Goal: Information Seeking & Learning: Learn about a topic

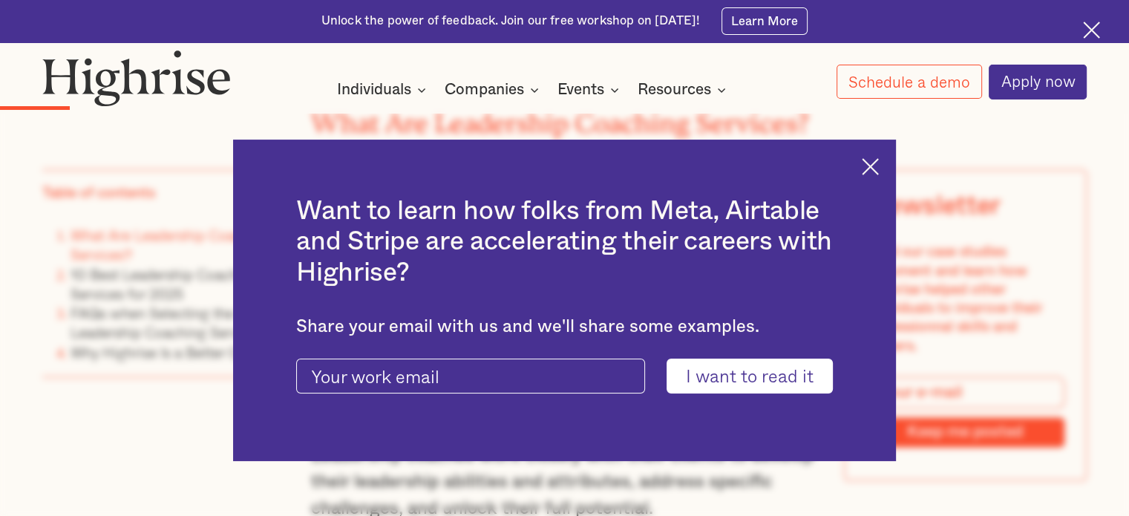
scroll to position [2005, 0]
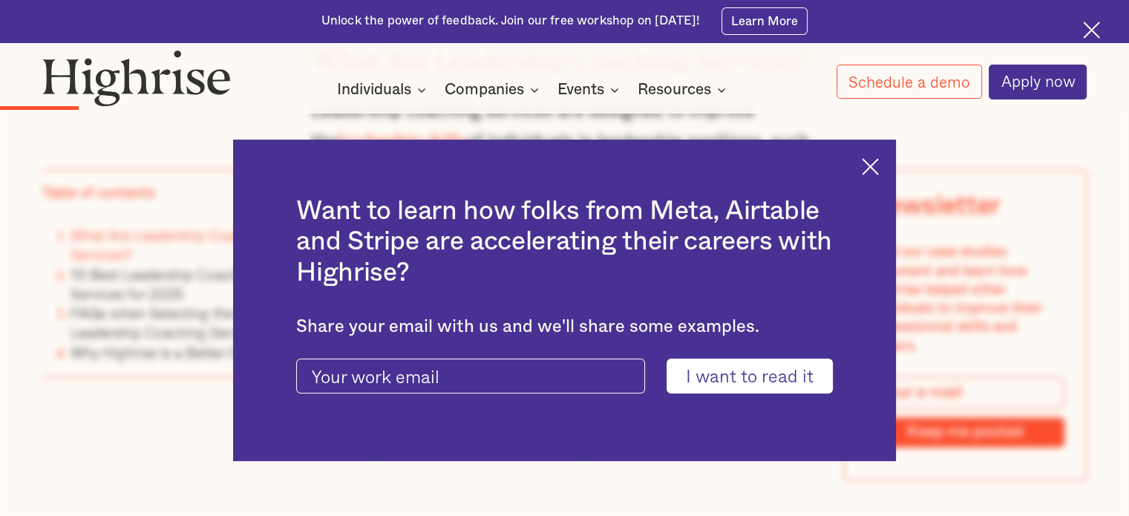
click at [878, 165] on img at bounding box center [870, 166] width 17 height 17
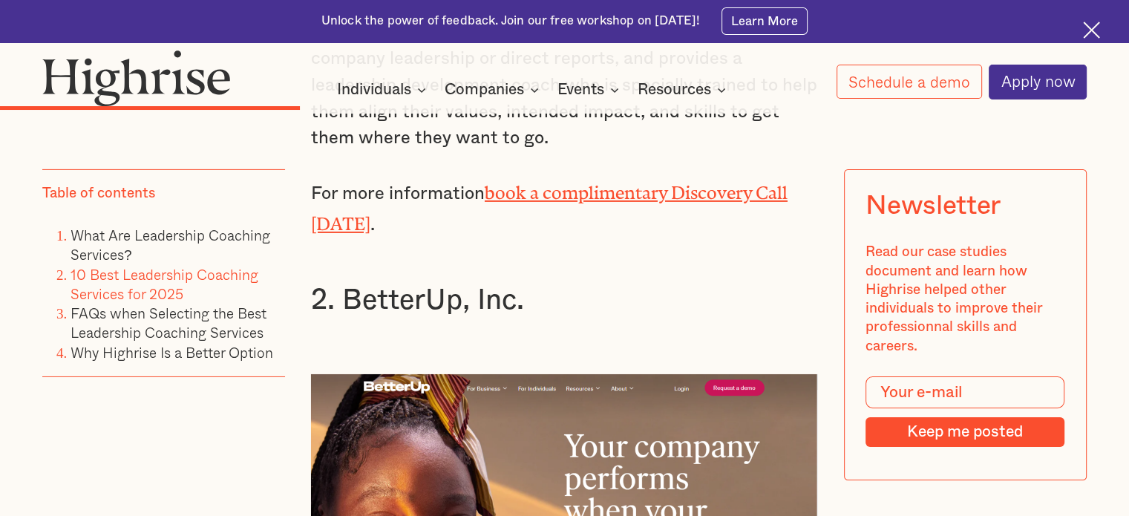
scroll to position [5049, 0]
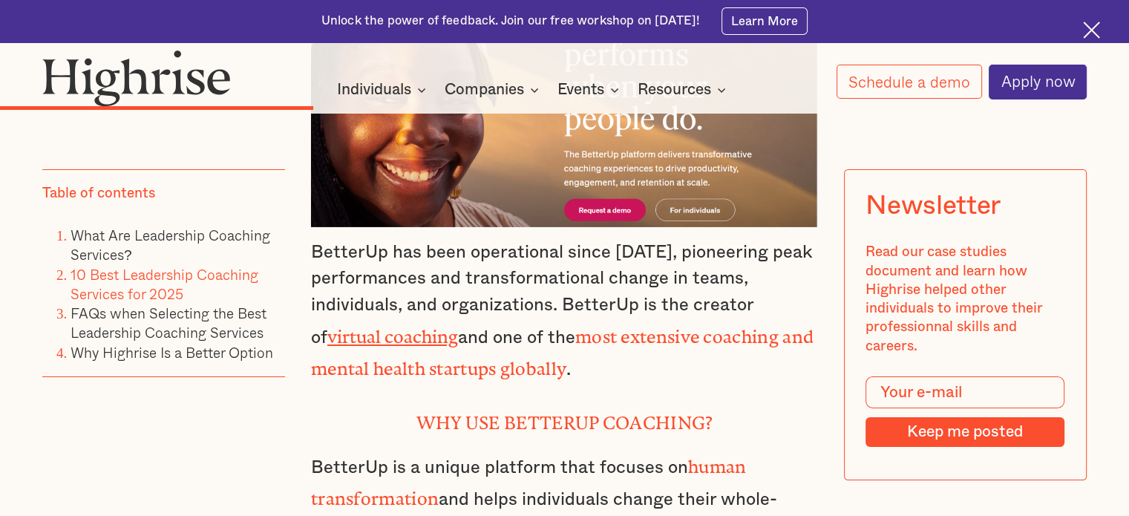
scroll to position [5495, 0]
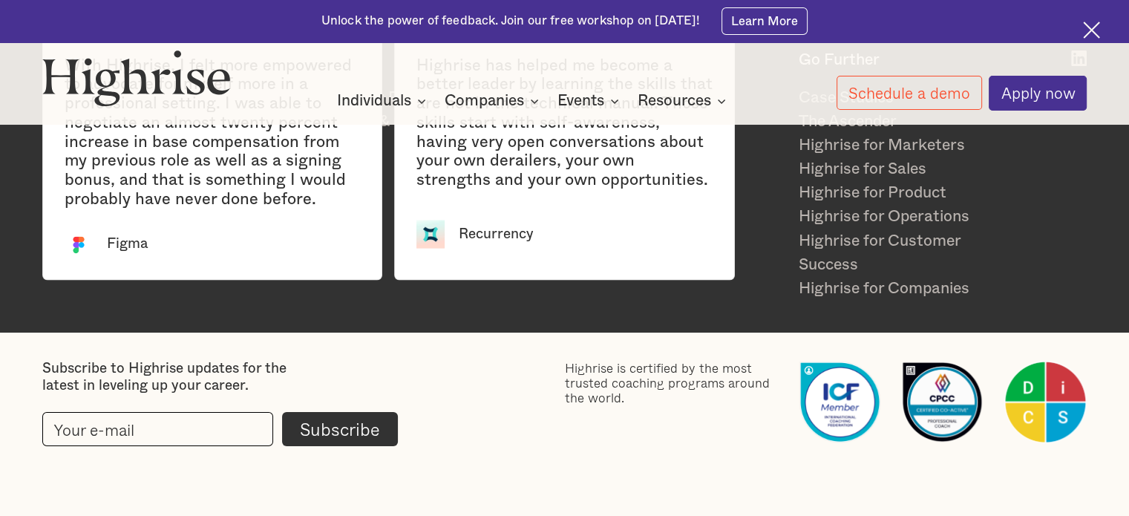
scroll to position [3370, 0]
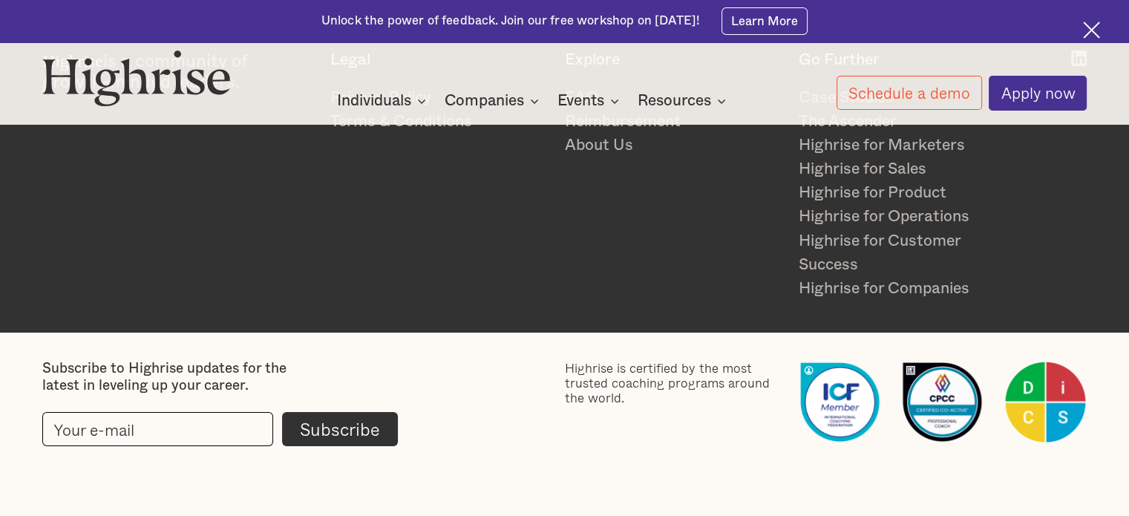
click at [205, 361] on div "Subscribe to Highrise updates for the latest in leveling up your career." at bounding box center [183, 378] width 282 height 34
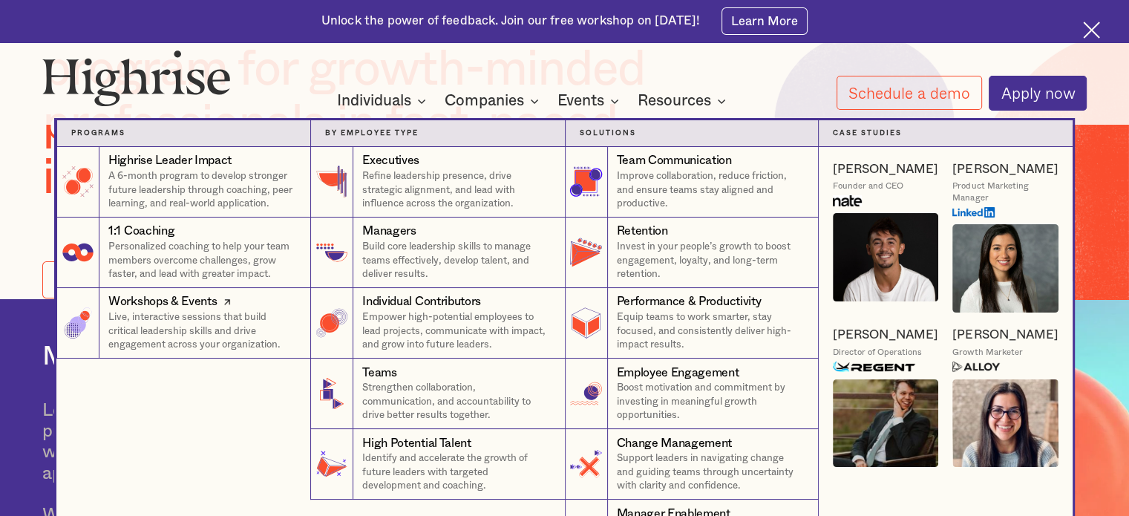
scroll to position [223, 0]
click at [477, 101] on nav "Programs 4 Highrise Leader Impact Program A 6-month program to develop stronger…" at bounding box center [565, 331] width 891 height 478
click at [535, 109] on nav "Programs 4 Highrise Leader Impact Program A 6-month program to develop stronger…" at bounding box center [565, 331] width 891 height 478
click at [591, 102] on nav "Programs 4 Highrise Leader Impact Program A 6-month program to develop stronger…" at bounding box center [565, 331] width 891 height 478
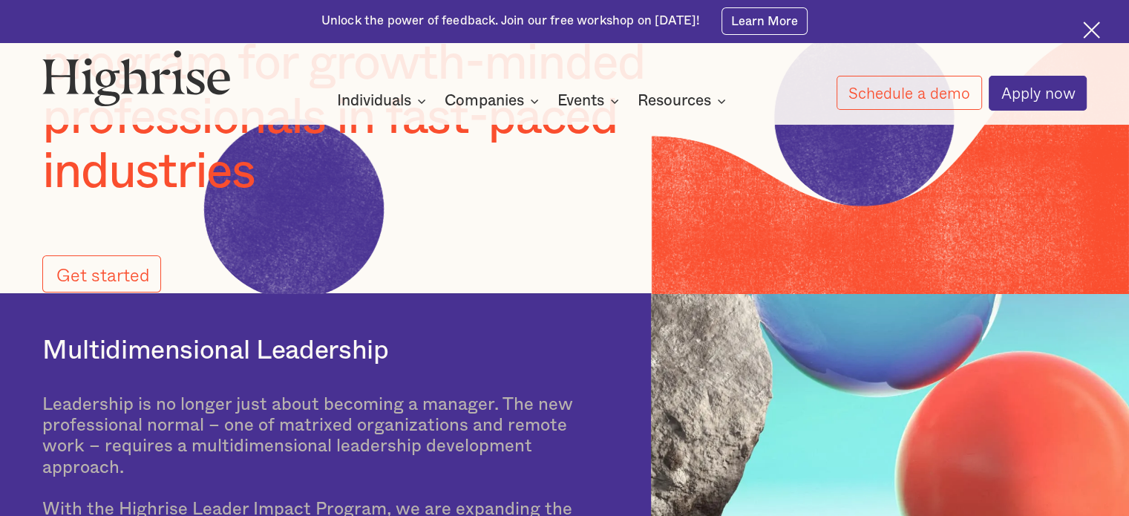
click at [594, 71] on div "How It Works Individuals Programs 1 Highrise Leader A 6-month program to grow l…" at bounding box center [564, 80] width 1129 height 61
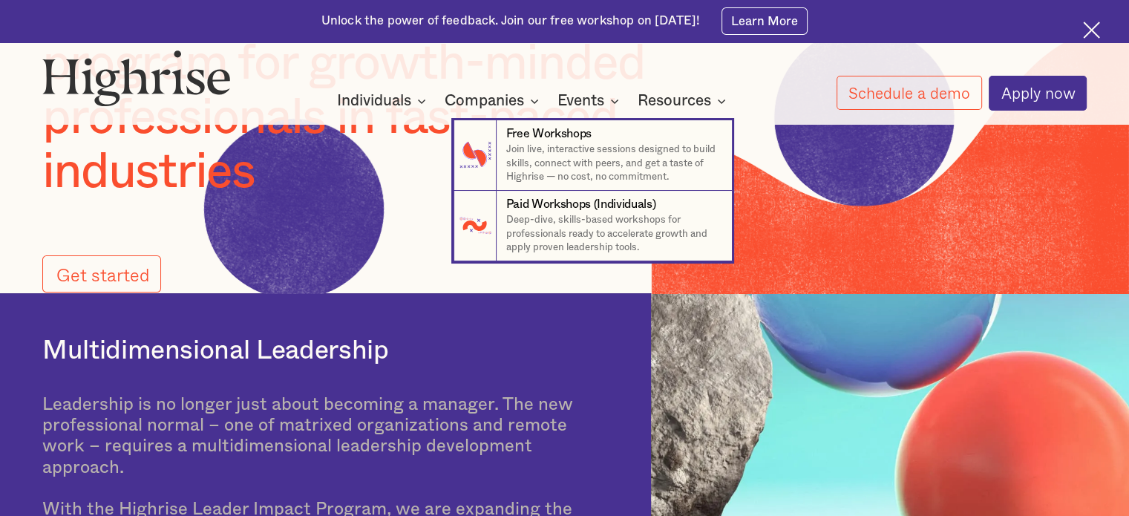
click at [671, 109] on nav "7 Free Workshops Join live, interactive sessions designed to build skills, conn…" at bounding box center [565, 176] width 891 height 169
click at [722, 102] on nav "7 Free Workshops Join live, interactive sessions designed to build skills, conn…" at bounding box center [565, 176] width 891 height 169
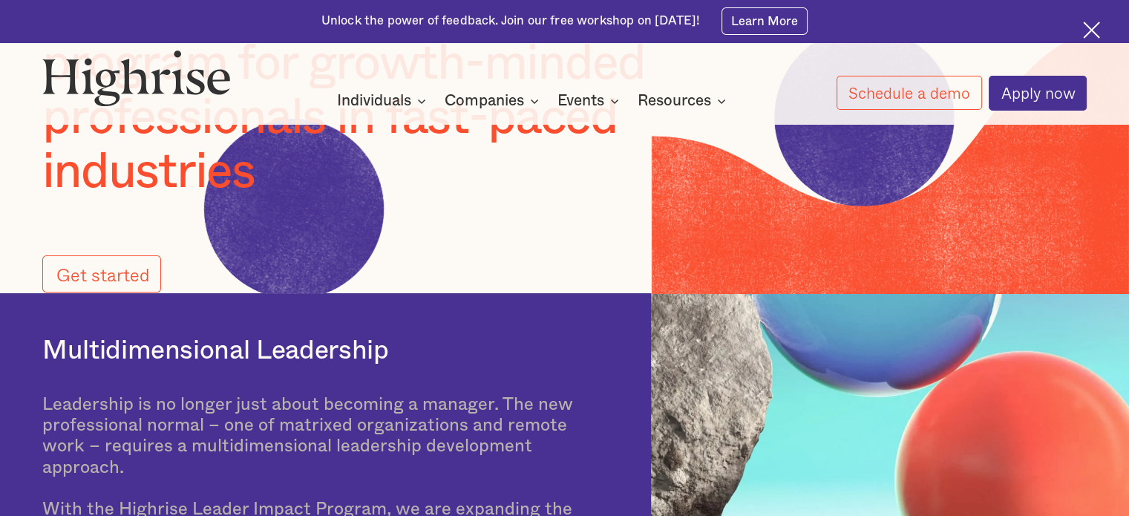
click at [1082, 30] on div "Unlock the power of feedback. Join our free workshop on Sep 16th! Learn More" at bounding box center [564, 21] width 1129 height 42
click at [1087, 29] on img at bounding box center [1091, 30] width 17 height 17
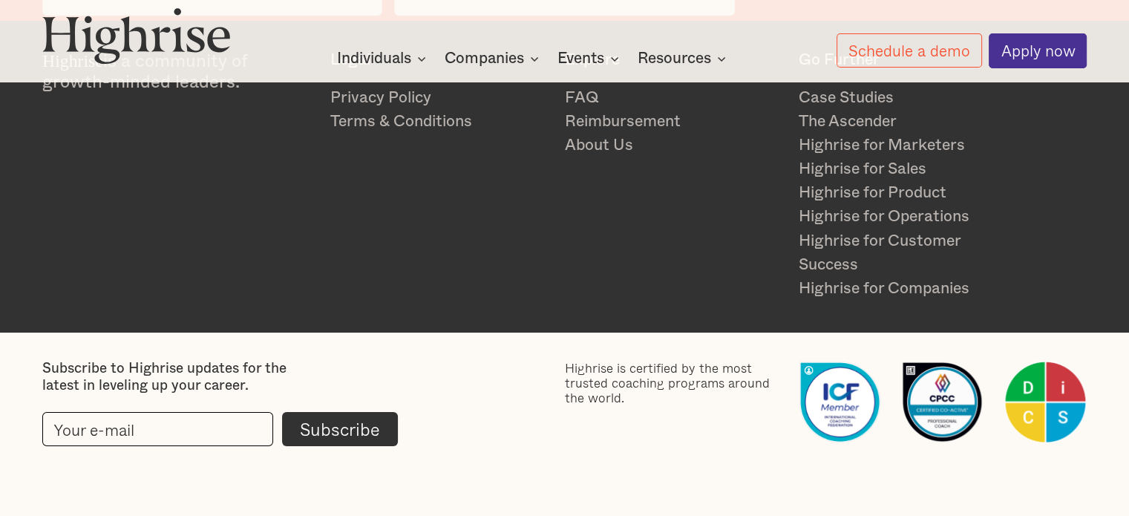
scroll to position [3370, 0]
click at [583, 305] on section "Highrise is a community of growth-minded leaders. Legal Privacy Policy Terms & …" at bounding box center [564, 177] width 1129 height 310
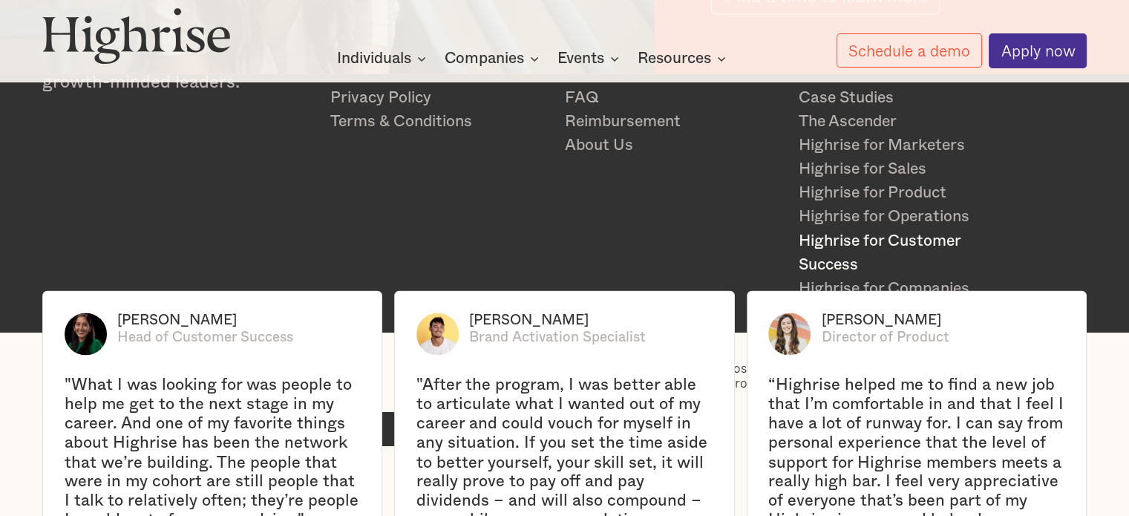
scroll to position [2331, 0]
